Goal: Task Accomplishment & Management: Use online tool/utility

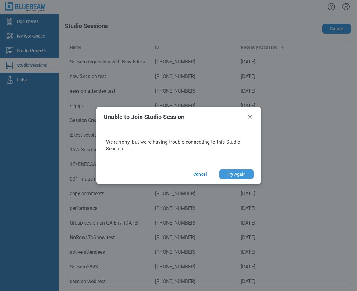
click at [236, 174] on button "Try Again" at bounding box center [236, 174] width 34 height 10
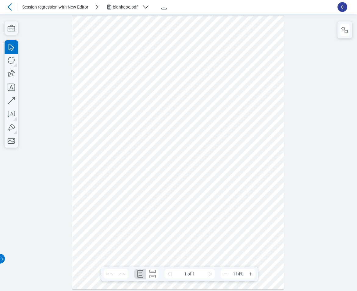
click at [11, 7] on icon at bounding box center [9, 6] width 7 height 7
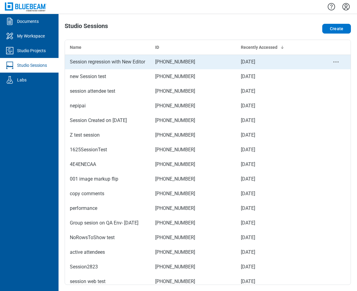
click at [138, 66] on td "Session regression with New Editor" at bounding box center [107, 62] width 85 height 15
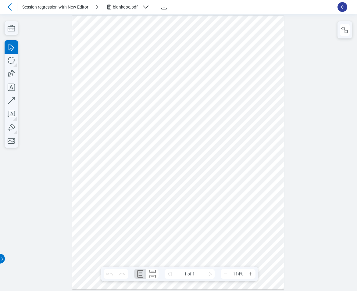
click at [10, 5] on icon at bounding box center [10, 6] width 4 height 7
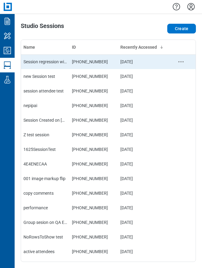
click at [54, 65] on td "Session regression with New Editor" at bounding box center [45, 62] width 48 height 15
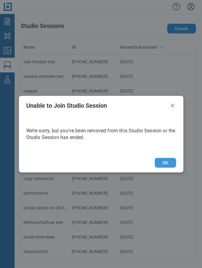
click at [63, 163] on button "OK" at bounding box center [165, 163] width 21 height 10
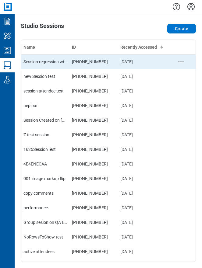
click at [50, 61] on div "Session regression with New Editor" at bounding box center [45, 62] width 44 height 6
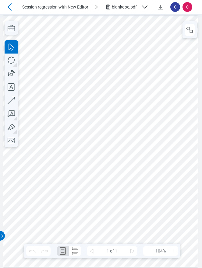
click at [125, 9] on div "blankdoc.pdf" at bounding box center [125, 7] width 27 height 6
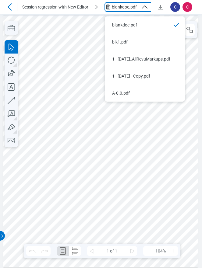
click at [121, 146] on div at bounding box center [100, 141] width 195 height 252
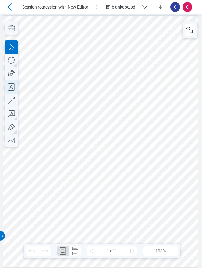
click at [12, 87] on icon "button" at bounding box center [11, 86] width 7 height 7
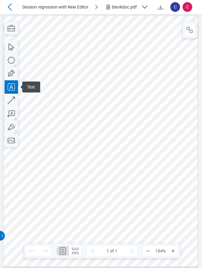
click at [55, 29] on div at bounding box center [100, 141] width 195 height 252
click at [69, 45] on div at bounding box center [100, 141] width 195 height 252
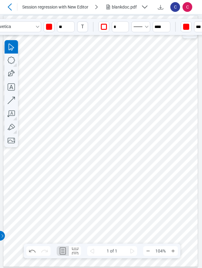
click at [73, 30] on div at bounding box center [100, 141] width 195 height 252
click at [49, 28] on div "button" at bounding box center [49, 27] width 6 height 6
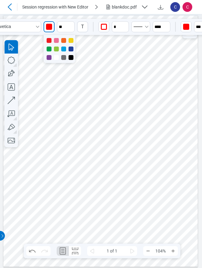
click at [56, 50] on div at bounding box center [56, 49] width 5 height 5
click at [108, 109] on div at bounding box center [100, 141] width 195 height 252
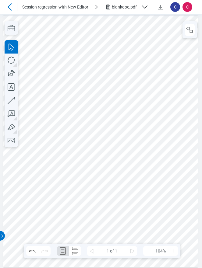
click at [76, 28] on div at bounding box center [100, 141] width 195 height 252
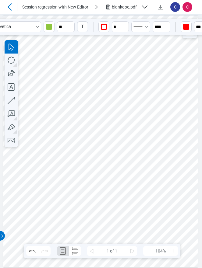
click at [104, 27] on div "button" at bounding box center [104, 27] width 6 height 6
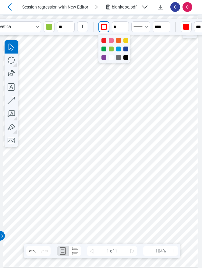
drag, startPoint x: 118, startPoint y: 50, endPoint x: 133, endPoint y: 35, distance: 20.9
click at [118, 50] on div at bounding box center [118, 49] width 5 height 5
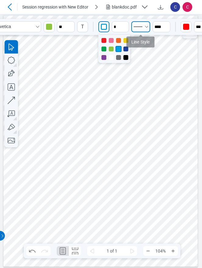
click at [141, 30] on icon "Select Solid" at bounding box center [138, 26] width 12 height 9
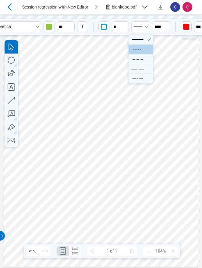
drag, startPoint x: 143, startPoint y: 51, endPoint x: 165, endPoint y: 27, distance: 33.0
click at [143, 51] on icon at bounding box center [138, 49] width 16 height 9
click at [186, 29] on div "button" at bounding box center [186, 27] width 6 height 6
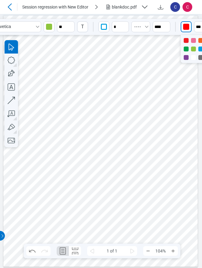
click at [187, 49] on div at bounding box center [186, 49] width 5 height 5
click at [172, 82] on div at bounding box center [100, 141] width 195 height 252
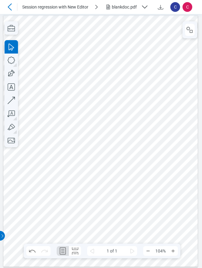
click at [127, 160] on div at bounding box center [100, 141] width 195 height 252
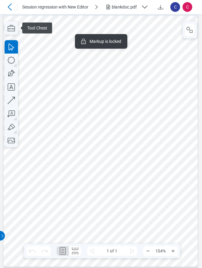
click at [137, 55] on div at bounding box center [100, 141] width 195 height 252
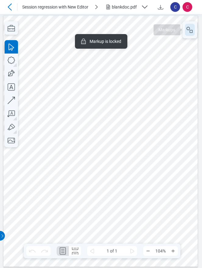
click at [188, 29] on icon "button" at bounding box center [189, 29] width 7 height 7
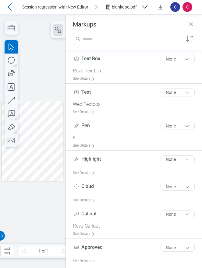
click at [43, 114] on div at bounding box center [33, 141] width 62 height 80
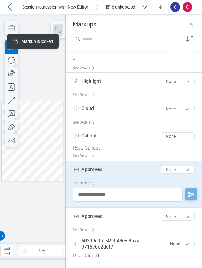
scroll to position [85, 0]
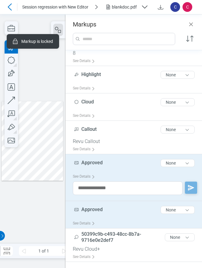
click at [106, 213] on div "Approved 8 of 300 characters None" at bounding box center [136, 211] width 127 height 15
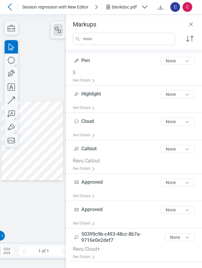
click at [41, 140] on div at bounding box center [33, 141] width 62 height 80
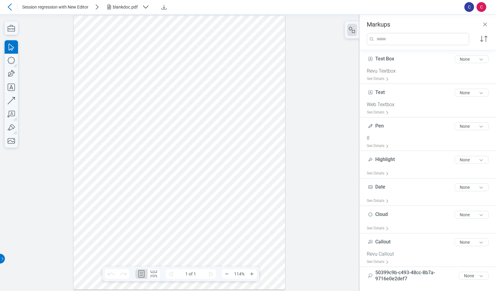
scroll to position [16, 0]
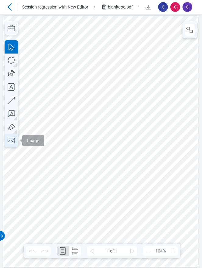
click at [14, 142] on icon "button" at bounding box center [11, 140] width 13 height 13
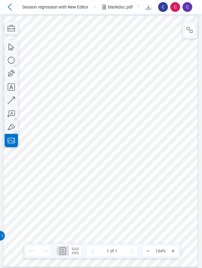
drag, startPoint x: 119, startPoint y: 171, endPoint x: 50, endPoint y: 173, distance: 68.9
click at [50, 173] on div at bounding box center [100, 141] width 195 height 252
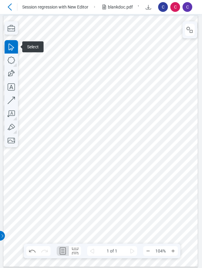
click at [109, 178] on div at bounding box center [100, 141] width 195 height 252
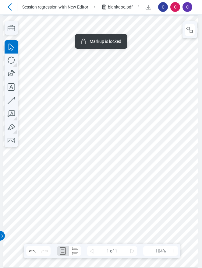
click at [141, 182] on div at bounding box center [100, 141] width 195 height 252
click at [99, 204] on div at bounding box center [100, 141] width 195 height 252
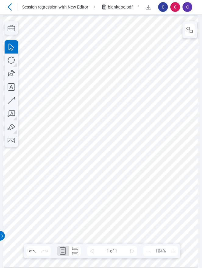
click at [60, 27] on div at bounding box center [100, 141] width 195 height 252
click at [113, 186] on div at bounding box center [100, 141] width 195 height 252
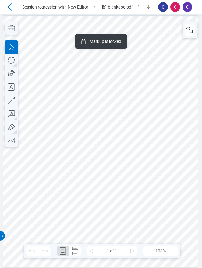
click at [120, 130] on div at bounding box center [100, 141] width 195 height 252
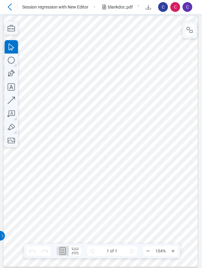
click at [52, 238] on div at bounding box center [100, 141] width 195 height 252
drag, startPoint x: 113, startPoint y: 143, endPoint x: 118, endPoint y: 141, distance: 5.9
click at [113, 143] on div at bounding box center [100, 141] width 195 height 252
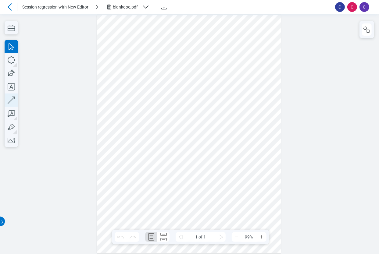
click at [15, 100] on icon "button" at bounding box center [11, 100] width 13 height 13
click at [150, 165] on div at bounding box center [189, 134] width 184 height 238
click at [141, 160] on div at bounding box center [189, 134] width 184 height 238
click at [202, 76] on div at bounding box center [189, 134] width 184 height 238
click at [10, 6] on icon at bounding box center [9, 6] width 7 height 7
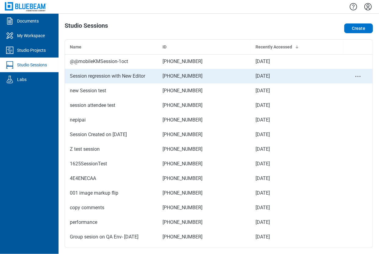
click at [101, 78] on div "Session regression with New Editor" at bounding box center [111, 76] width 83 height 7
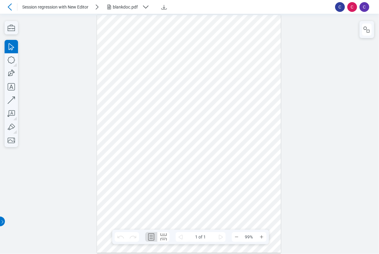
click at [124, 5] on div "blankdoc.pdf" at bounding box center [126, 7] width 27 height 6
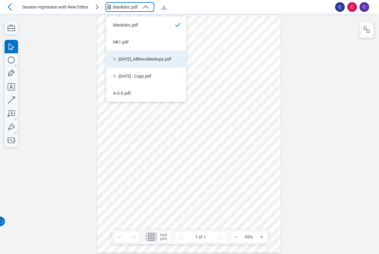
click at [140, 63] on li "1 - [DATE]_AllRevuMarkups.pdf" at bounding box center [146, 59] width 80 height 17
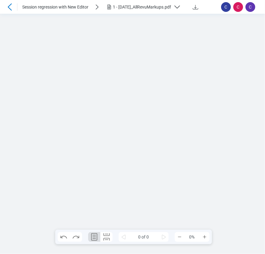
click at [149, 7] on div "1 - [DATE]_AllRevuMarkups.pdf" at bounding box center [142, 7] width 58 height 6
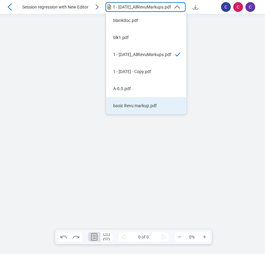
click at [133, 105] on div "basic Revu markup.pdf" at bounding box center [142, 106] width 58 height 6
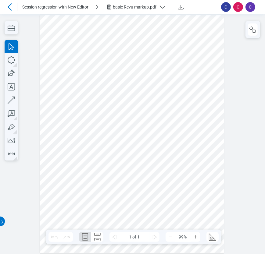
click at [9, 6] on icon at bounding box center [10, 6] width 4 height 7
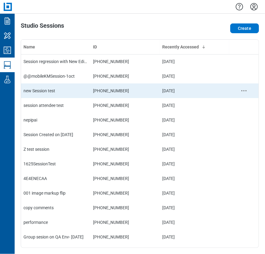
click at [55, 94] on td "new Session test" at bounding box center [55, 90] width 69 height 15
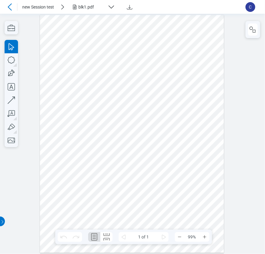
click at [9, 5] on icon at bounding box center [9, 6] width 7 height 7
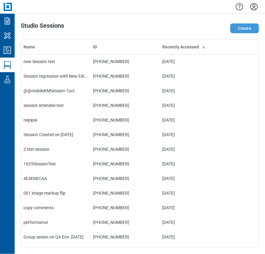
click at [202, 29] on button "Create" at bounding box center [244, 28] width 29 height 10
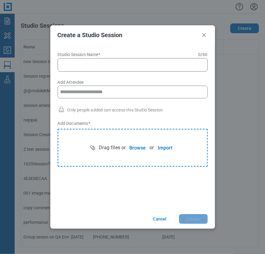
click at [73, 64] on input "Studio Session Name* 0 of 60 characters 0 / 60" at bounding box center [134, 64] width 142 height 7
type input "*"
click at [105, 64] on input "**********" at bounding box center [134, 64] width 142 height 7
type input "**********"
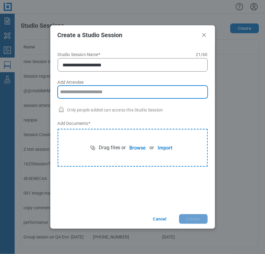
click at [77, 91] on input "Add Attendee" at bounding box center [132, 92] width 149 height 12
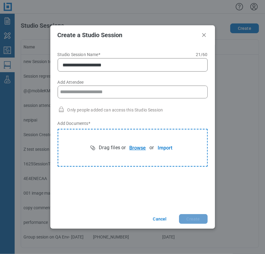
click at [135, 149] on button "Browse" at bounding box center [138, 148] width 24 height 12
click at [189, 219] on button "Create" at bounding box center [193, 219] width 29 height 10
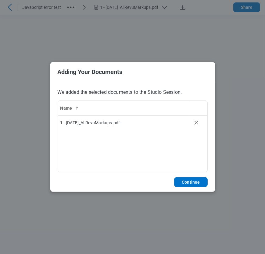
click at [201, 183] on button "Continue" at bounding box center [190, 182] width 33 height 10
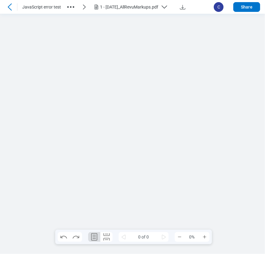
click at [11, 6] on icon at bounding box center [9, 6] width 7 height 7
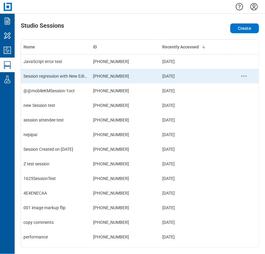
click at [53, 76] on div "Session regression with New Editor" at bounding box center [55, 76] width 65 height 6
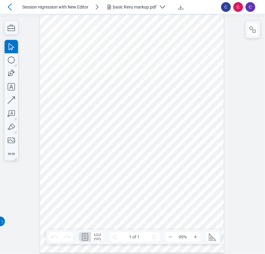
click at [148, 10] on div "basic Revu markup.pdf" at bounding box center [138, 6] width 66 height 7
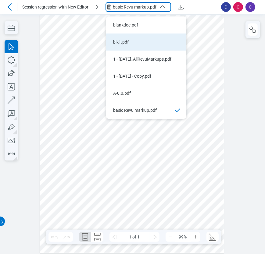
click at [125, 37] on li "blk1.pdf" at bounding box center [146, 42] width 80 height 17
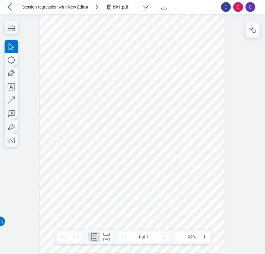
click at [119, 9] on div "blk1.pdf" at bounding box center [126, 7] width 27 height 6
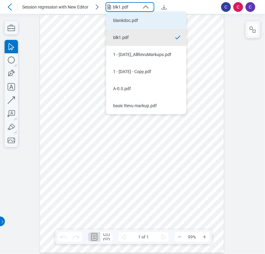
click at [124, 23] on li "blankdoc.pdf" at bounding box center [146, 20] width 80 height 17
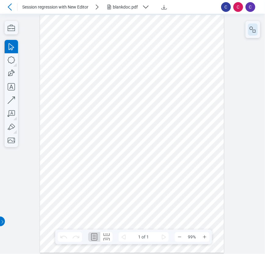
click at [202, 31] on icon "button" at bounding box center [252, 29] width 7 height 7
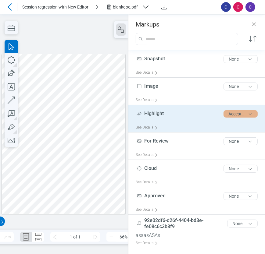
click at [202, 113] on button "Accepted" at bounding box center [240, 113] width 34 height 7
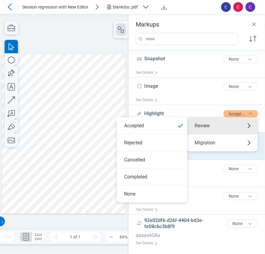
click at [146, 141] on li "Rejected" at bounding box center [152, 142] width 70 height 17
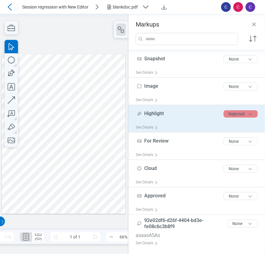
click at [202, 114] on button "Rejected" at bounding box center [240, 113] width 34 height 7
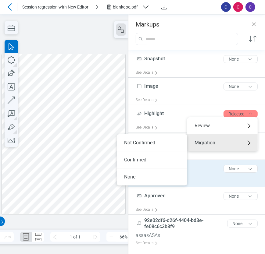
drag, startPoint x: 146, startPoint y: 157, endPoint x: 172, endPoint y: 162, distance: 26.7
click at [146, 157] on li "Confirmed" at bounding box center [152, 159] width 70 height 17
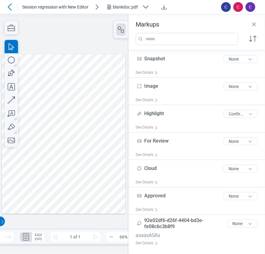
click at [76, 85] on div at bounding box center [63, 134] width 123 height 160
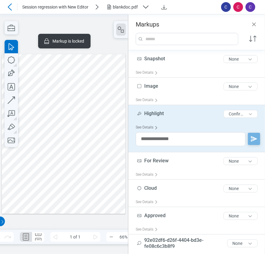
click at [147, 126] on div "See Details" at bounding box center [148, 127] width 25 height 9
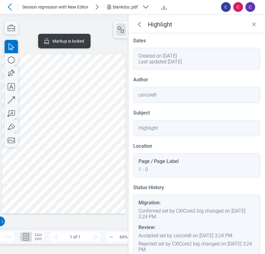
scroll to position [19, 0]
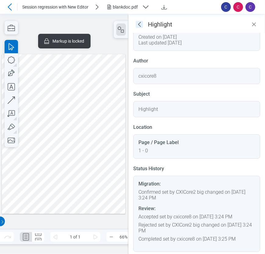
click at [141, 25] on icon "goBack" at bounding box center [139, 24] width 7 height 7
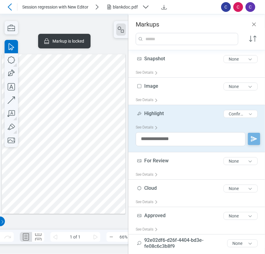
scroll to position [18, 0]
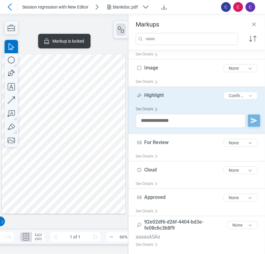
click at [144, 108] on div "See Details" at bounding box center [148, 109] width 25 height 9
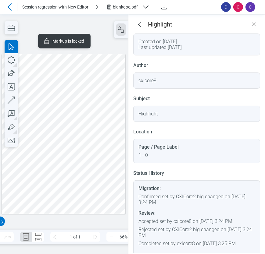
scroll to position [0, 0]
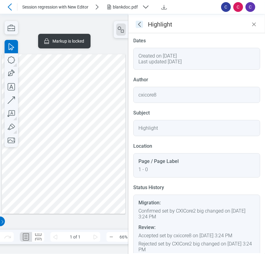
click at [140, 25] on icon "goBack" at bounding box center [139, 24] width 7 height 7
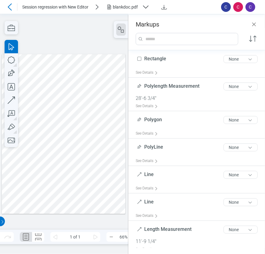
click at [92, 192] on div at bounding box center [63, 134] width 123 height 160
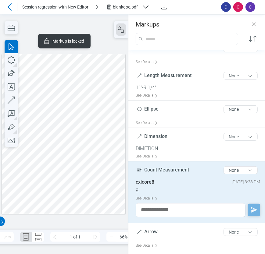
scroll to position [214, 0]
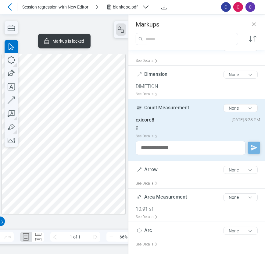
click at [90, 138] on div at bounding box center [63, 134] width 123 height 160
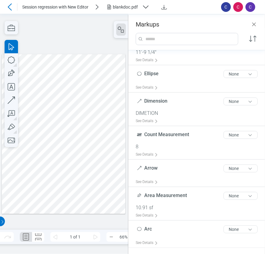
scroll to position [186, 0]
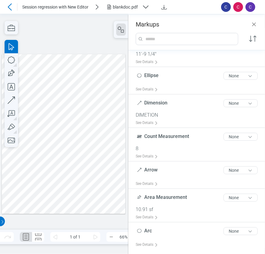
click at [90, 192] on div at bounding box center [63, 134] width 123 height 160
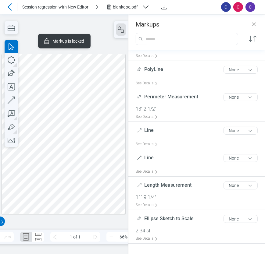
click at [72, 126] on div at bounding box center [63, 134] width 123 height 160
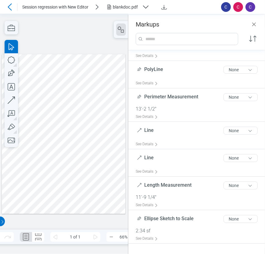
click at [56, 181] on div at bounding box center [63, 134] width 123 height 160
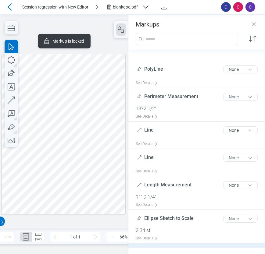
scroll to position [226, 0]
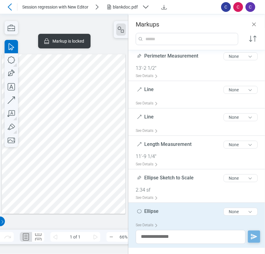
drag, startPoint x: 94, startPoint y: 123, endPoint x: 102, endPoint y: 131, distance: 10.8
click at [94, 123] on div at bounding box center [63, 134] width 123 height 160
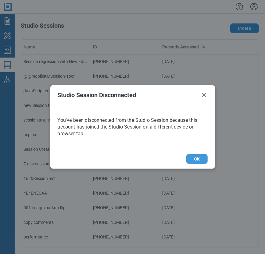
click at [201, 161] on button "OK" at bounding box center [196, 159] width 21 height 10
